Goal: Navigation & Orientation: Find specific page/section

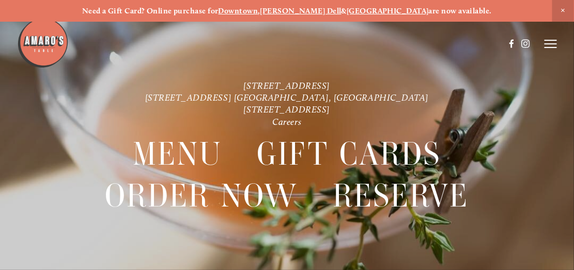
click at [551, 44] on line at bounding box center [550, 44] width 12 height 0
click at [438, 45] on span "Visit" at bounding box center [439, 43] width 15 height 9
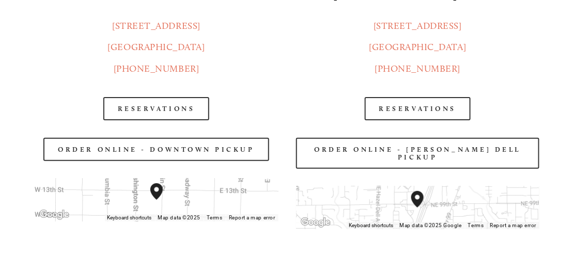
scroll to position [1097, 0]
